Goal: Information Seeking & Learning: Check status

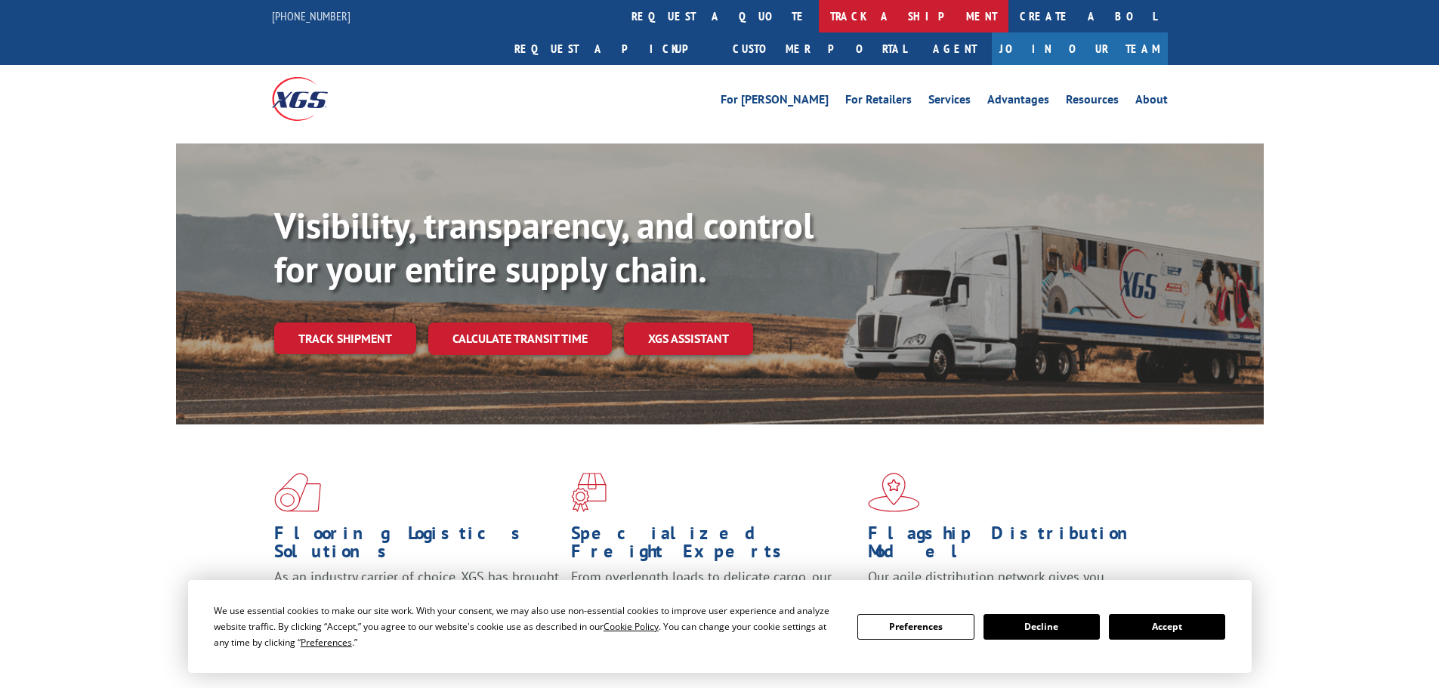
click at [819, 17] on link "track a shipment" at bounding box center [914, 16] width 190 height 32
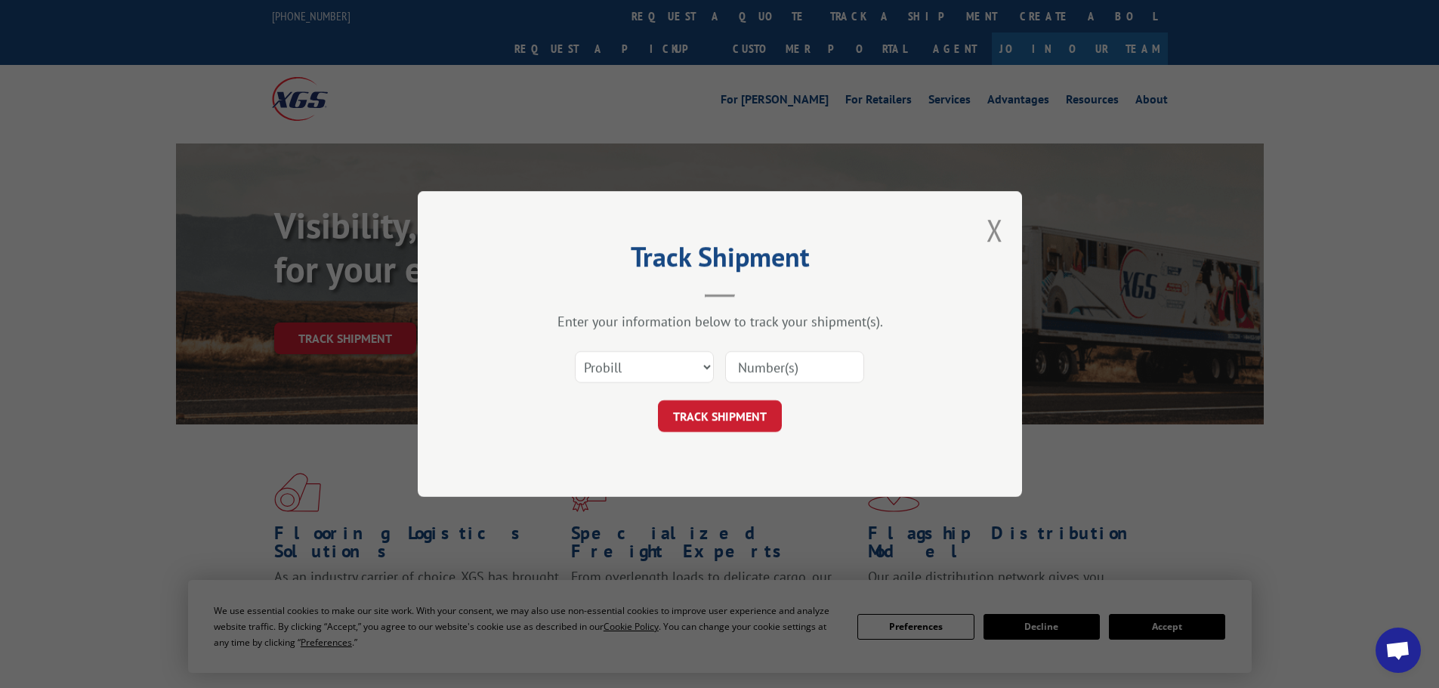
click at [768, 357] on input at bounding box center [794, 367] width 139 height 32
paste input "089-5442611"
type input "089-5442611"
click at [728, 408] on button "TRACK SHIPMENT" at bounding box center [720, 416] width 124 height 32
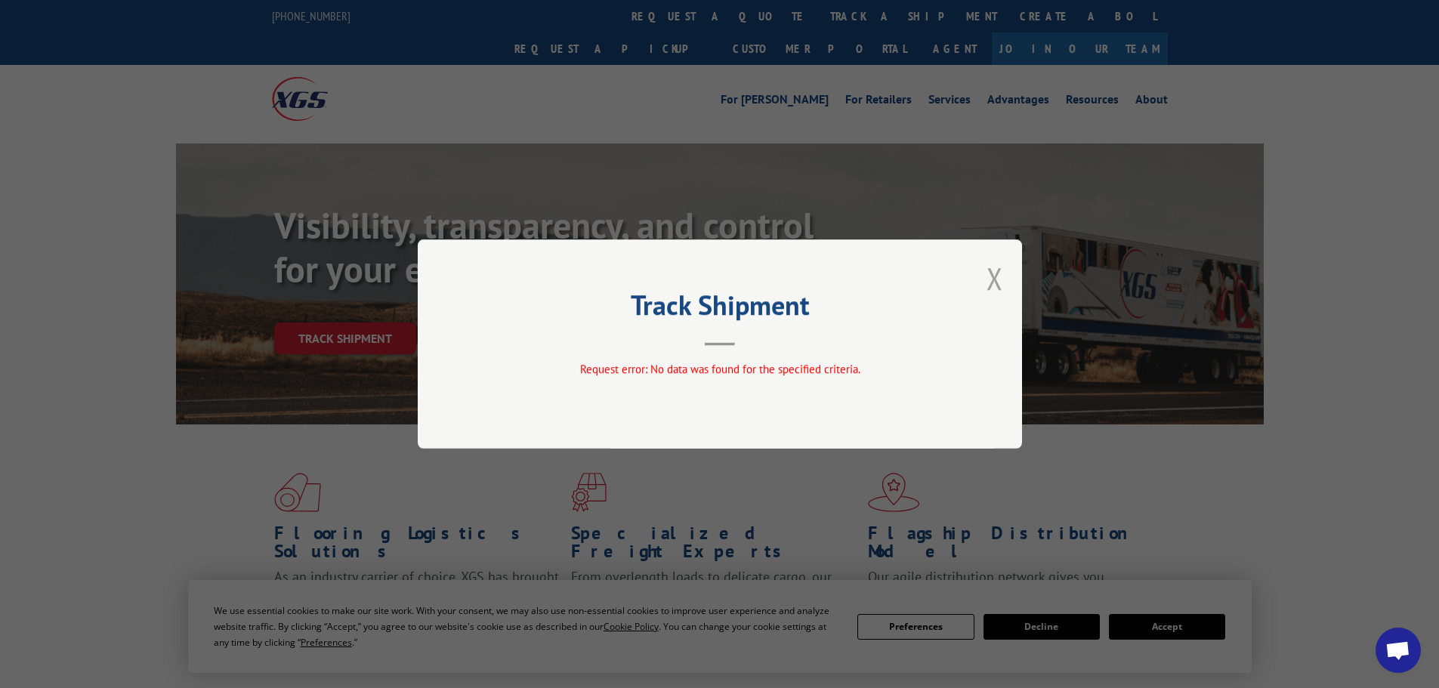
click at [991, 282] on button "Close modal" at bounding box center [994, 278] width 17 height 40
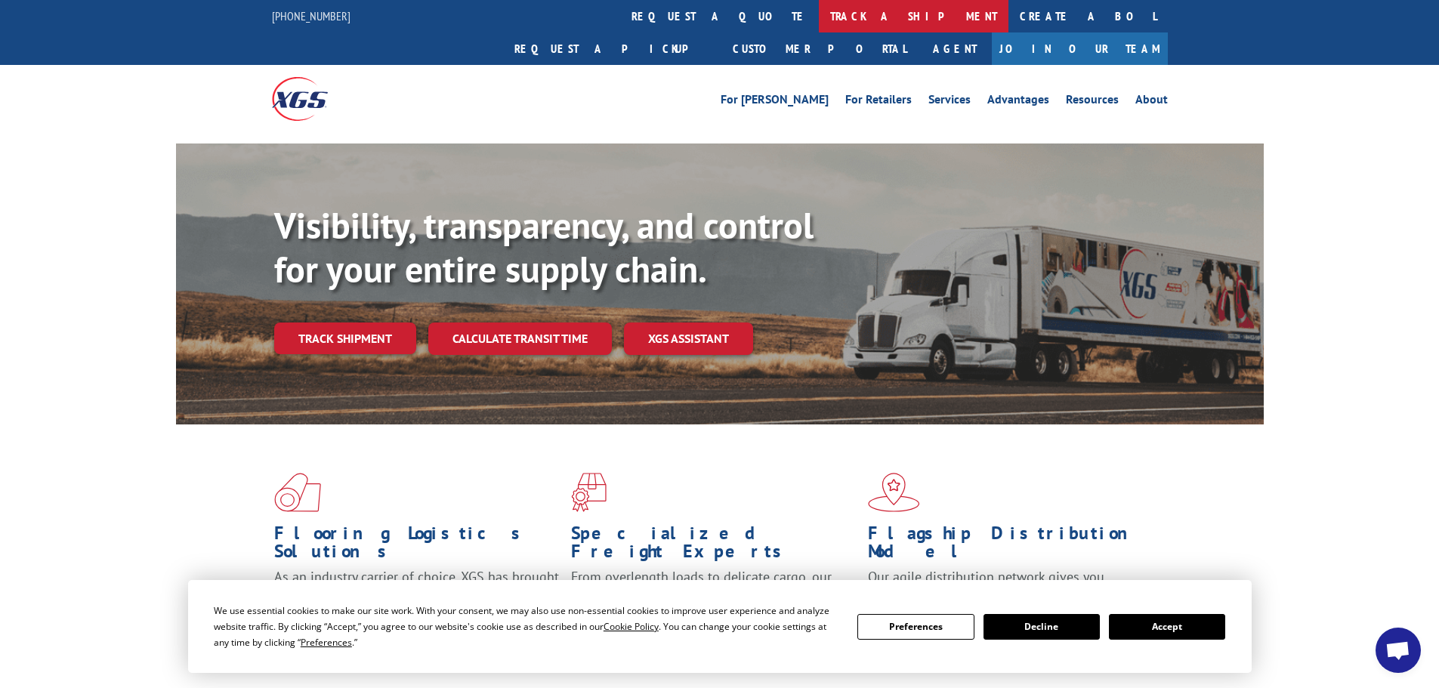
click at [819, 16] on link "track a shipment" at bounding box center [914, 16] width 190 height 32
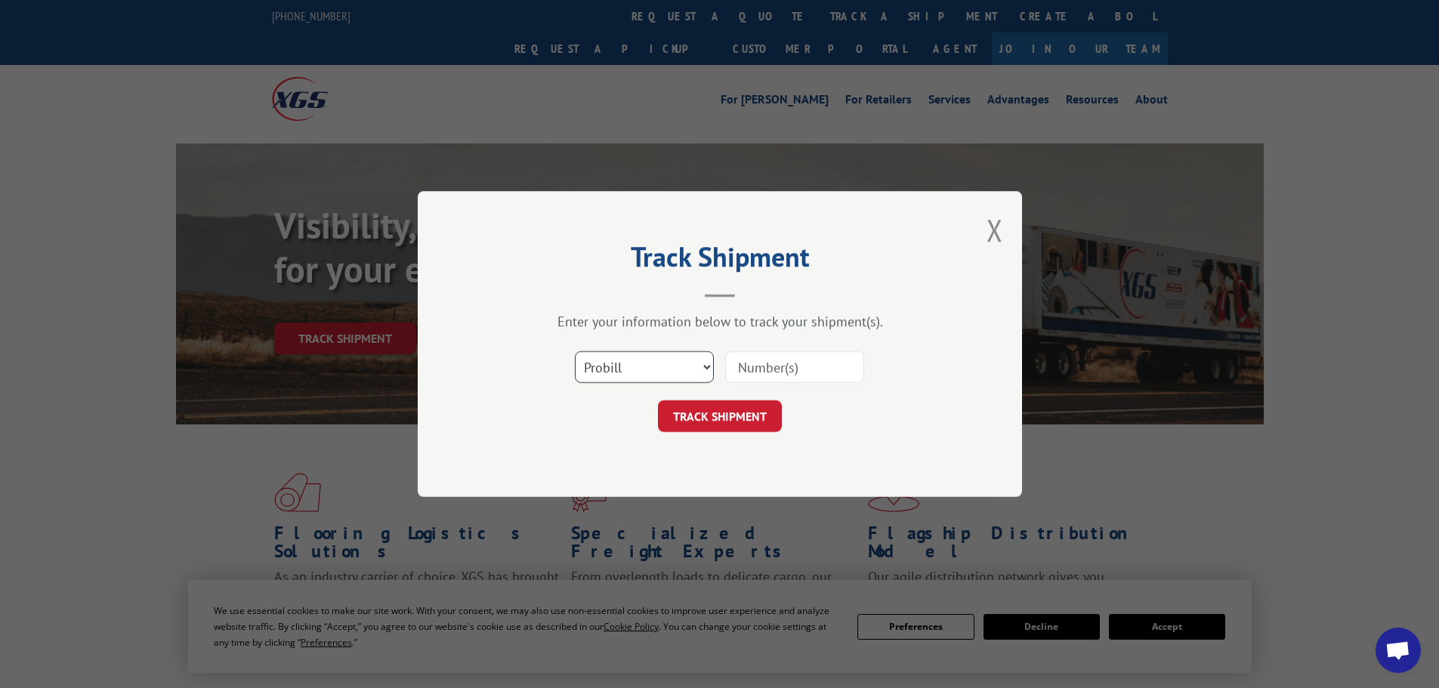
click at [695, 376] on select "Select category... Probill BOL PO" at bounding box center [644, 367] width 139 height 32
select select "bol"
click at [575, 351] on select "Select category... Probill BOL PO" at bounding box center [644, 367] width 139 height 32
click at [796, 377] on input at bounding box center [794, 367] width 139 height 32
paste input "2880554"
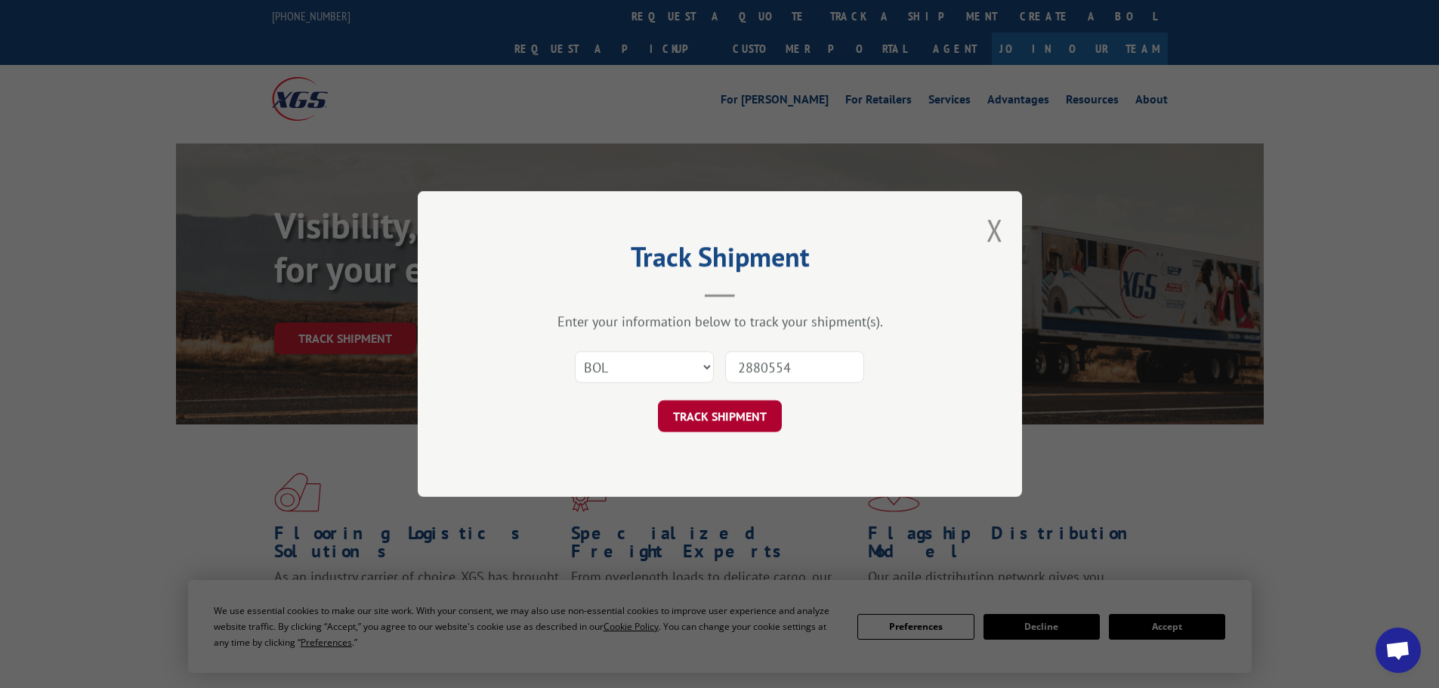
type input "2880554"
click at [737, 411] on button "TRACK SHIPMENT" at bounding box center [720, 416] width 124 height 32
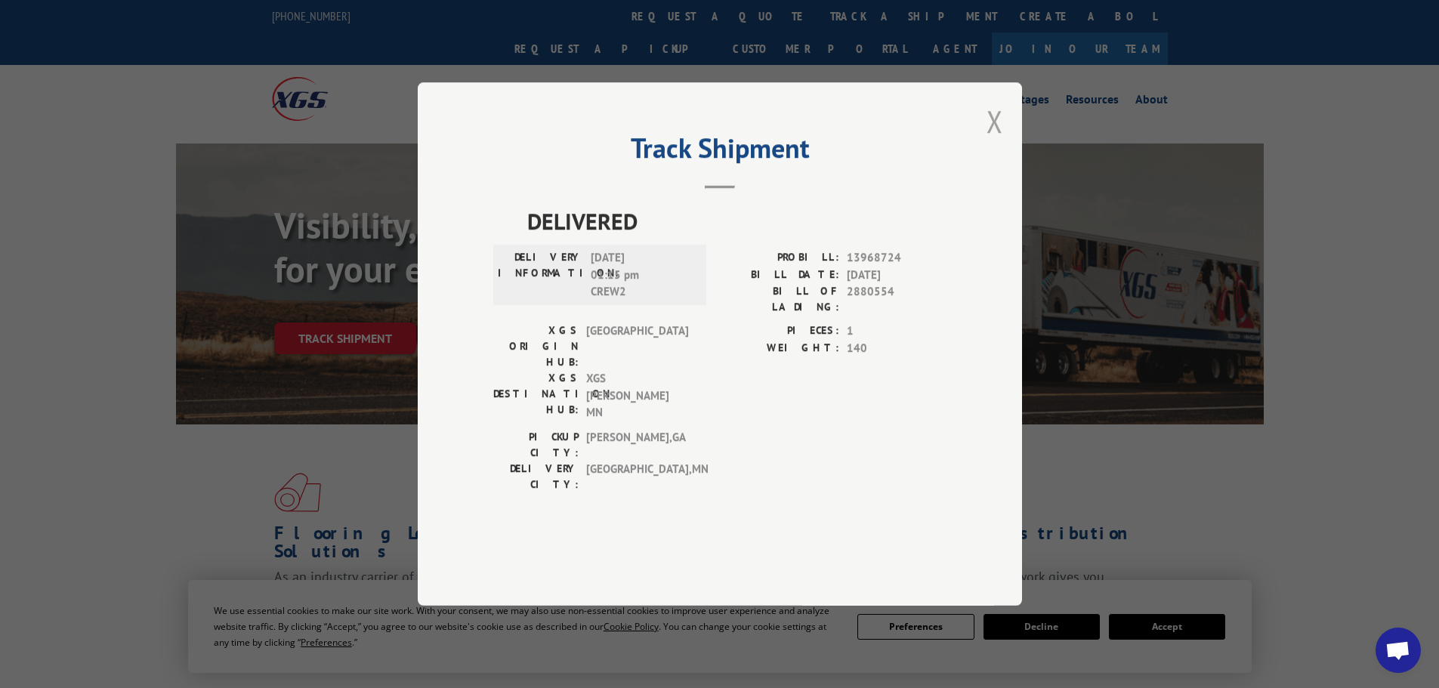
click at [998, 141] on button "Close modal" at bounding box center [994, 121] width 17 height 40
